Goal: Information Seeking & Learning: Learn about a topic

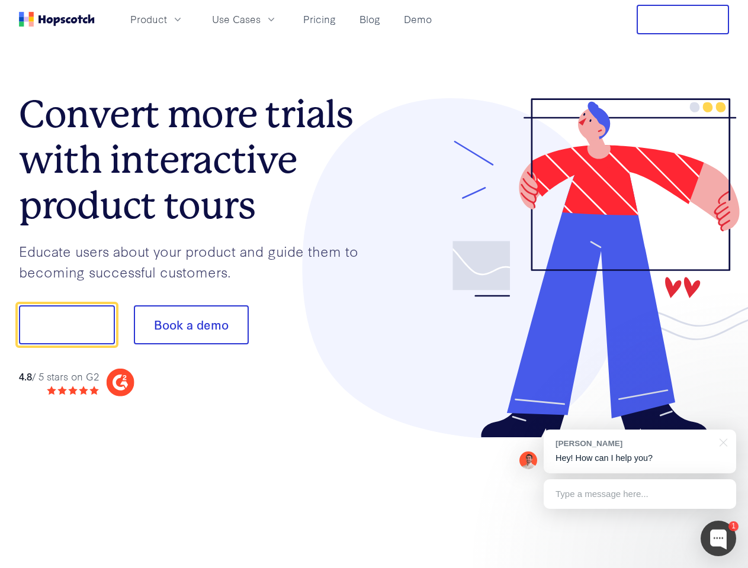
click at [374, 284] on div at bounding box center [551, 268] width 355 height 340
click at [167, 19] on span "Product" at bounding box center [148, 19] width 37 height 15
click at [261, 19] on span "Use Cases" at bounding box center [236, 19] width 49 height 15
click at [683, 20] on button "Free Trial" at bounding box center [683, 20] width 92 height 30
click at [66, 325] on button "Show me!" at bounding box center [67, 325] width 96 height 39
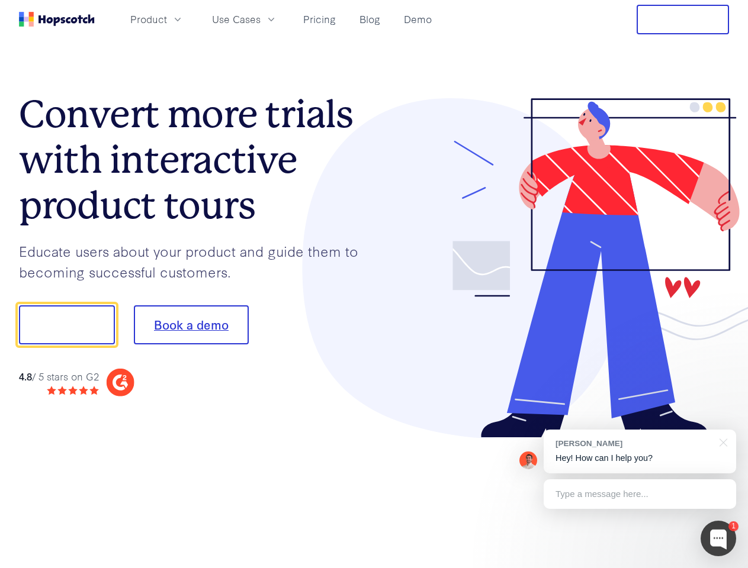
click at [191, 325] on button "Book a demo" at bounding box center [191, 325] width 115 height 39
click at [718, 539] on div at bounding box center [718, 539] width 36 height 36
click at [640, 452] on div "[PERSON_NAME] Hey! How can I help you?" at bounding box center [640, 452] width 192 height 44
click at [721, 442] on div at bounding box center [625, 323] width 222 height 395
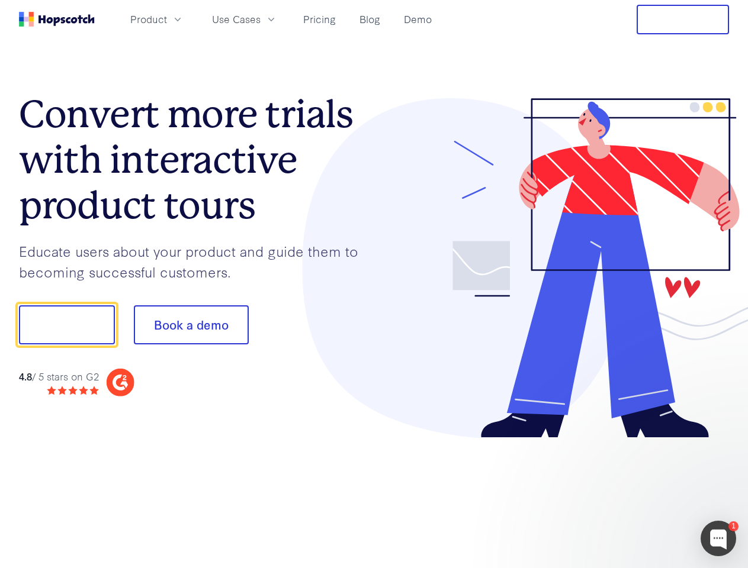
click at [640, 494] on div at bounding box center [625, 403] width 222 height 236
